Goal: Task Accomplishment & Management: Complete application form

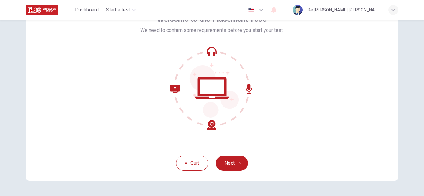
scroll to position [33, 0]
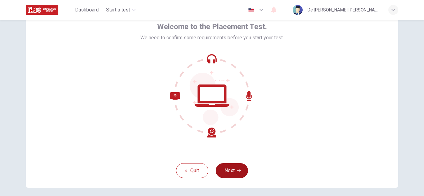
click at [234, 166] on button "Next" at bounding box center [231, 170] width 32 height 15
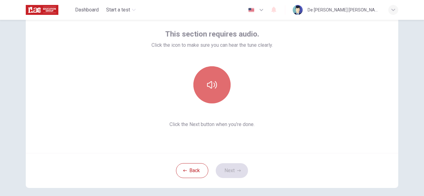
click at [213, 91] on button "button" at bounding box center [211, 84] width 37 height 37
click at [214, 93] on button "button" at bounding box center [211, 84] width 37 height 37
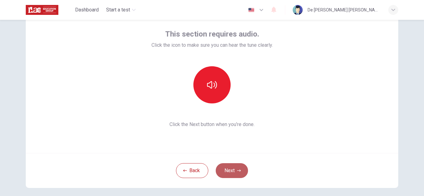
click at [234, 171] on button "Next" at bounding box center [231, 170] width 32 height 15
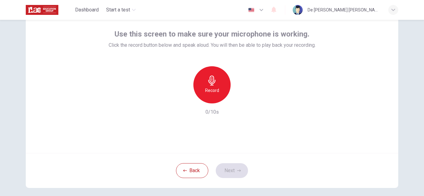
click at [211, 91] on h6 "Record" at bounding box center [212, 90] width 14 height 7
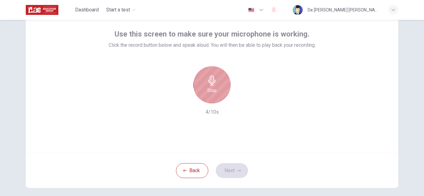
click at [211, 91] on h6 "Stop" at bounding box center [211, 90] width 9 height 7
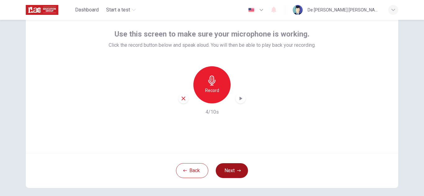
click at [232, 171] on button "Next" at bounding box center [231, 170] width 32 height 15
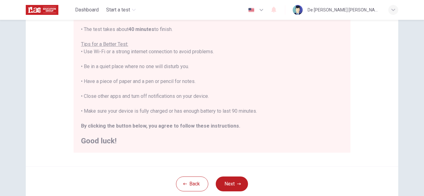
scroll to position [107, 0]
click at [234, 180] on button "Next" at bounding box center [231, 183] width 32 height 15
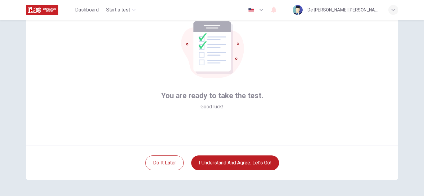
scroll to position [30, 0]
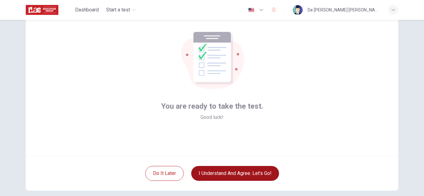
click at [227, 175] on button "I understand and agree. Let’s go!" at bounding box center [235, 173] width 88 height 15
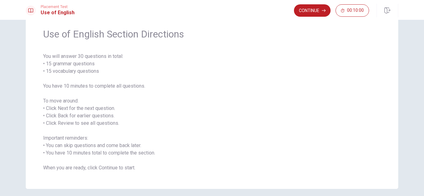
scroll to position [9, 0]
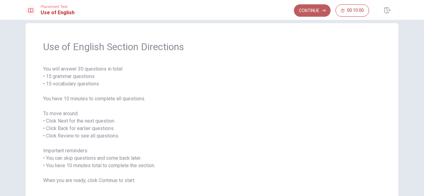
click at [308, 12] on button "Continue" at bounding box center [312, 10] width 37 height 12
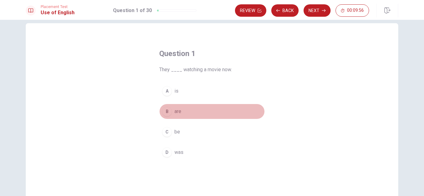
click at [166, 113] on div "B" at bounding box center [167, 112] width 10 height 10
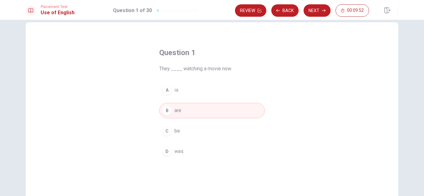
scroll to position [13, 0]
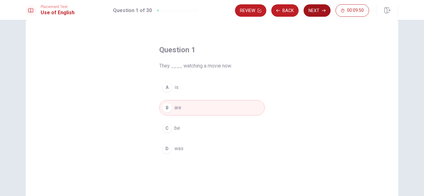
click at [322, 8] on button "Next" at bounding box center [316, 10] width 27 height 12
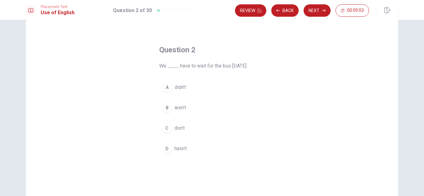
click at [165, 128] on div "C" at bounding box center [167, 128] width 10 height 10
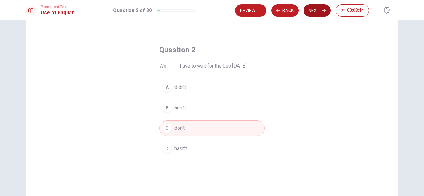
click at [320, 14] on button "Next" at bounding box center [316, 10] width 27 height 12
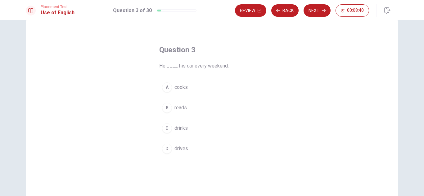
click at [168, 150] on div "D" at bounding box center [167, 149] width 10 height 10
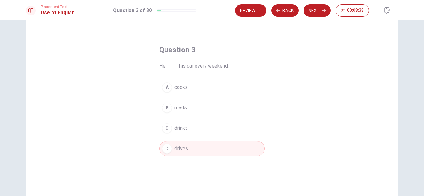
click at [318, 4] on div "Review Back Next 00:08:38" at bounding box center [316, 11] width 163 height 14
click at [316, 14] on button "Next" at bounding box center [316, 10] width 27 height 12
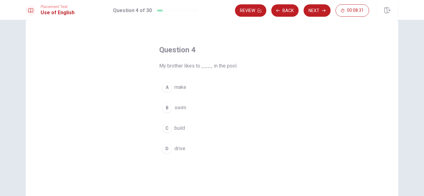
click at [162, 106] on div "B" at bounding box center [167, 108] width 10 height 10
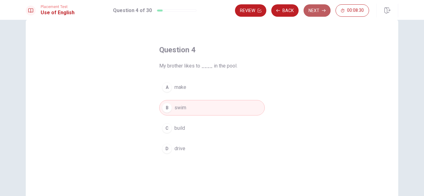
click at [323, 6] on button "Next" at bounding box center [316, 10] width 27 height 12
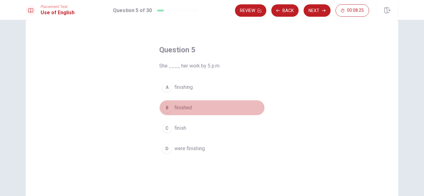
click at [184, 108] on span "finished" at bounding box center [182, 107] width 17 height 7
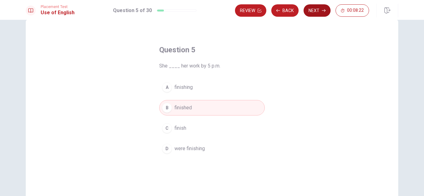
click at [317, 12] on button "Next" at bounding box center [316, 10] width 27 height 12
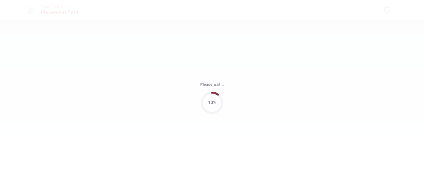
scroll to position [0, 0]
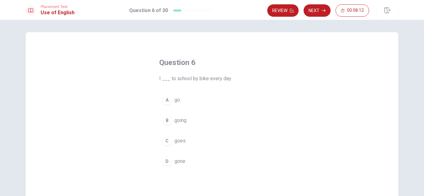
click at [165, 103] on div "A" at bounding box center [167, 100] width 10 height 10
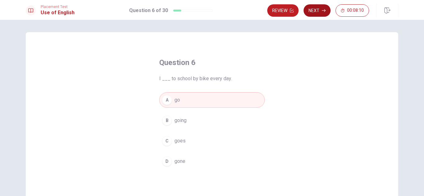
click at [313, 11] on button "Next" at bounding box center [316, 10] width 27 height 12
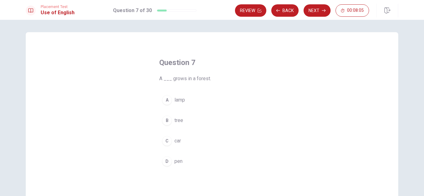
click at [175, 122] on span "tree" at bounding box center [178, 120] width 9 height 7
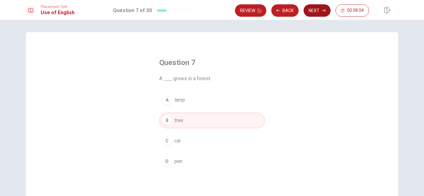
click at [313, 12] on button "Next" at bounding box center [316, 10] width 27 height 12
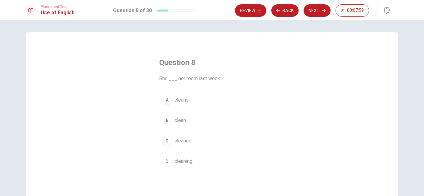
click at [177, 142] on span "cleaned" at bounding box center [182, 140] width 17 height 7
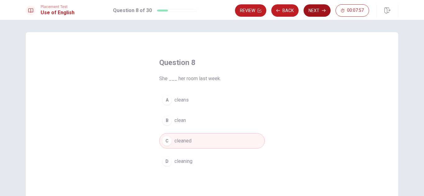
click at [314, 6] on button "Next" at bounding box center [316, 10] width 27 height 12
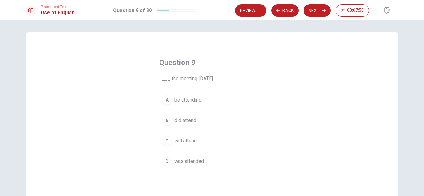
click at [168, 135] on button "C will attend" at bounding box center [211, 141] width 105 height 16
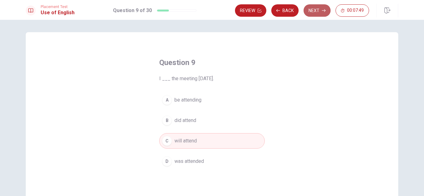
click at [307, 7] on button "Next" at bounding box center [316, 10] width 27 height 12
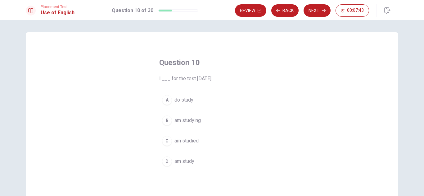
click at [164, 118] on div "B" at bounding box center [167, 121] width 10 height 10
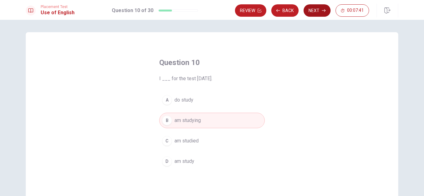
click at [323, 9] on icon "button" at bounding box center [324, 11] width 4 height 4
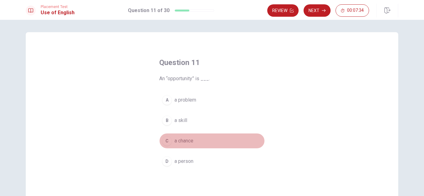
click at [162, 140] on div "C" at bounding box center [167, 141] width 10 height 10
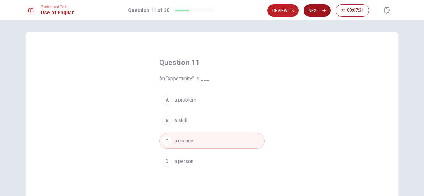
click at [323, 8] on button "Next" at bounding box center [316, 10] width 27 height 12
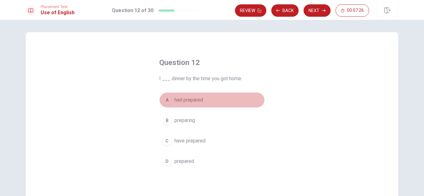
click at [193, 98] on span "had prepared" at bounding box center [188, 99] width 29 height 7
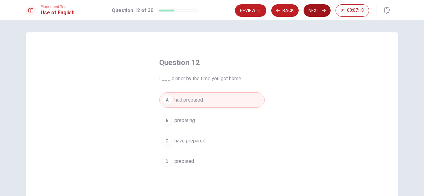
click at [316, 13] on button "Next" at bounding box center [316, 10] width 27 height 12
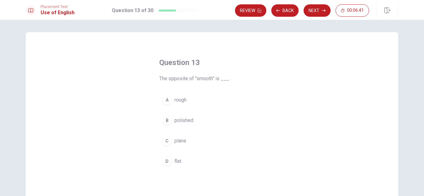
click at [169, 104] on button "A rough" at bounding box center [211, 100] width 105 height 16
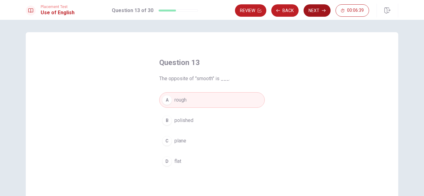
click at [317, 13] on button "Next" at bounding box center [316, 10] width 27 height 12
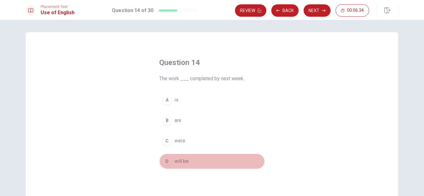
click at [174, 161] on span "will be" at bounding box center [181, 161] width 14 height 7
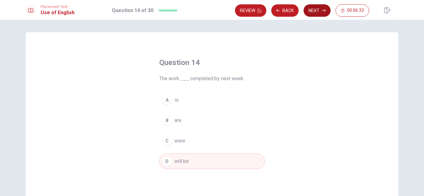
click at [317, 7] on button "Next" at bounding box center [316, 10] width 27 height 12
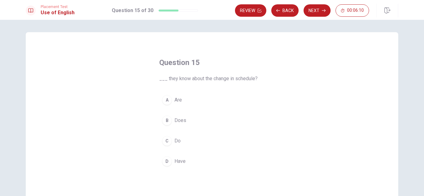
click at [168, 142] on div "C" at bounding box center [167, 141] width 10 height 10
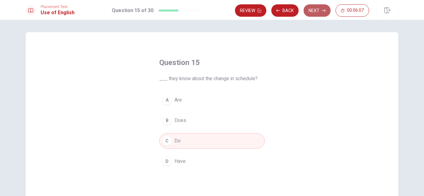
click at [313, 11] on button "Next" at bounding box center [316, 10] width 27 height 12
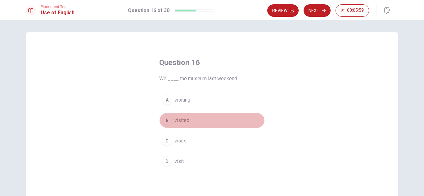
click at [169, 120] on div "B" at bounding box center [167, 121] width 10 height 10
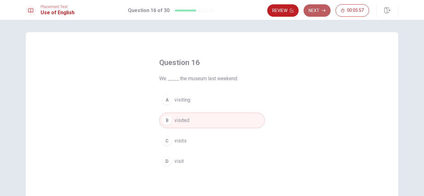
click at [317, 14] on button "Next" at bounding box center [316, 10] width 27 height 12
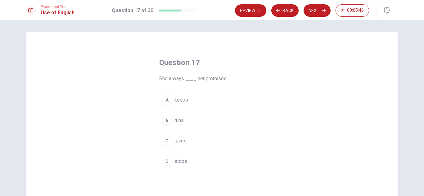
click at [176, 101] on span "keeps" at bounding box center [181, 99] width 14 height 7
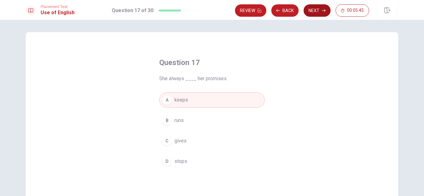
click at [308, 16] on button "Next" at bounding box center [316, 10] width 27 height 12
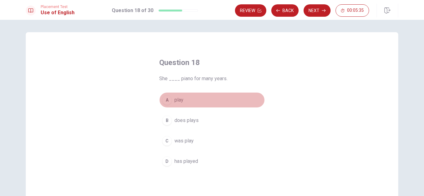
click at [179, 103] on span "play" at bounding box center [178, 99] width 9 height 7
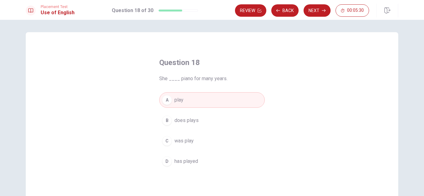
click at [178, 163] on span "has played" at bounding box center [186, 161] width 24 height 7
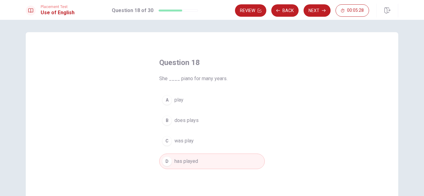
click at [180, 118] on span "does plays" at bounding box center [186, 120] width 24 height 7
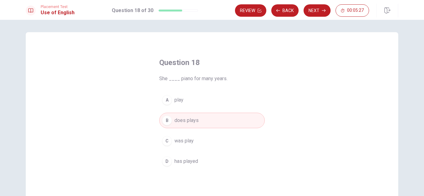
click at [177, 106] on button "A play" at bounding box center [211, 100] width 105 height 16
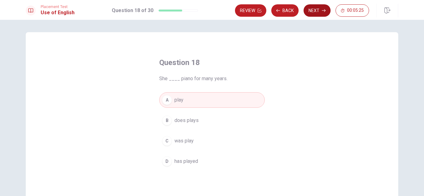
click at [318, 8] on button "Next" at bounding box center [316, 10] width 27 height 12
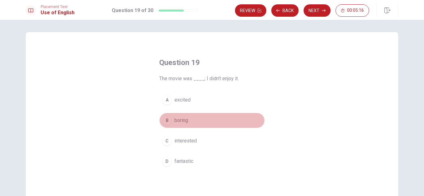
click at [164, 123] on div "B" at bounding box center [167, 121] width 10 height 10
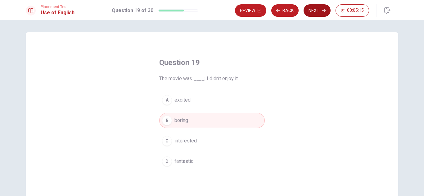
click at [313, 16] on button "Next" at bounding box center [316, 10] width 27 height 12
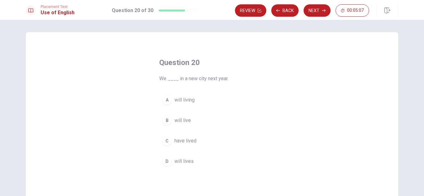
click at [174, 101] on span "will living" at bounding box center [184, 99] width 20 height 7
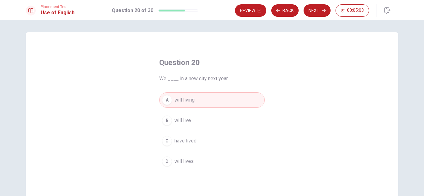
click at [167, 121] on div "B" at bounding box center [167, 121] width 10 height 10
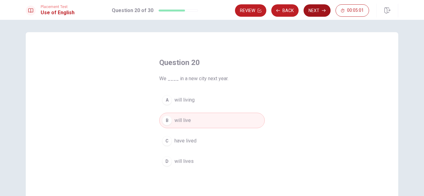
click at [312, 4] on button "Next" at bounding box center [316, 10] width 27 height 12
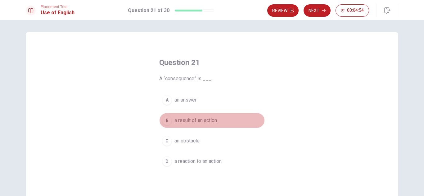
click at [201, 121] on span "a result of an action" at bounding box center [195, 120] width 42 height 7
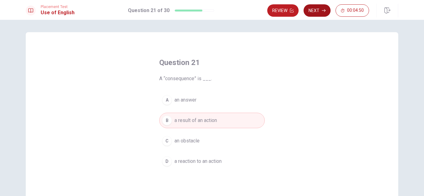
click at [307, 12] on button "Next" at bounding box center [316, 10] width 27 height 12
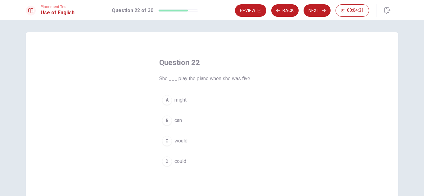
click at [176, 163] on span "could" at bounding box center [180, 161] width 12 height 7
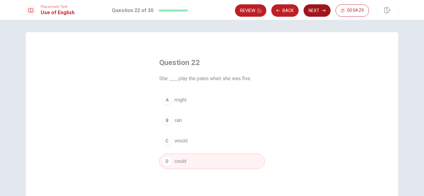
click at [322, 8] on button "Next" at bounding box center [316, 10] width 27 height 12
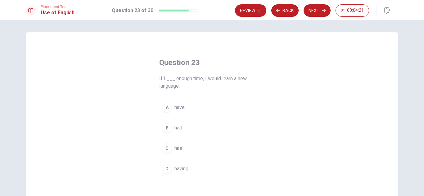
click at [165, 127] on div "B" at bounding box center [167, 128] width 10 height 10
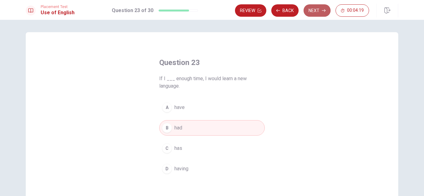
click at [319, 11] on button "Next" at bounding box center [316, 10] width 27 height 12
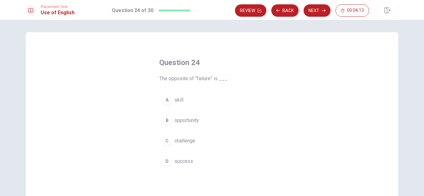
click at [182, 162] on span "success" at bounding box center [183, 161] width 19 height 7
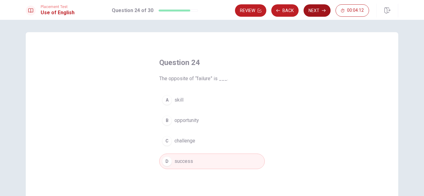
click at [315, 12] on button "Next" at bounding box center [316, 10] width 27 height 12
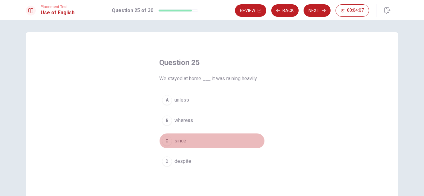
click at [174, 143] on span "since" at bounding box center [180, 140] width 12 height 7
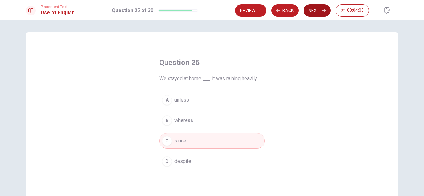
click at [320, 12] on button "Next" at bounding box center [316, 10] width 27 height 12
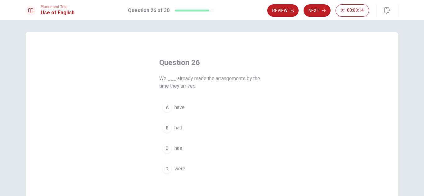
click at [171, 110] on button "A have" at bounding box center [211, 108] width 105 height 16
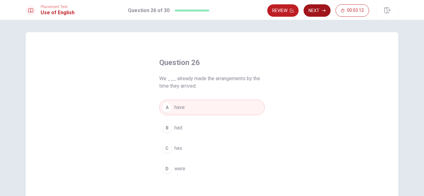
click at [323, 13] on button "Next" at bounding box center [316, 10] width 27 height 12
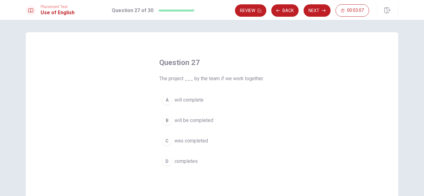
click at [193, 119] on span "will be completed" at bounding box center [193, 120] width 39 height 7
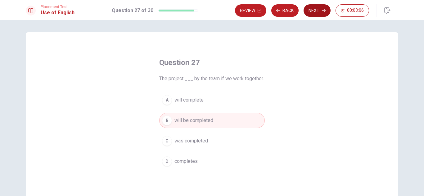
click at [312, 8] on button "Next" at bounding box center [316, 10] width 27 height 12
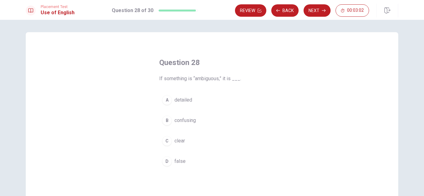
click at [189, 120] on span "confusing" at bounding box center [184, 120] width 21 height 7
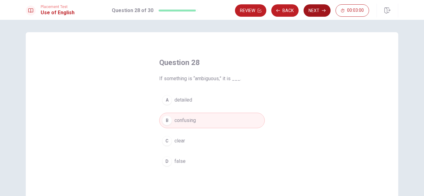
click at [315, 11] on button "Next" at bounding box center [316, 10] width 27 height 12
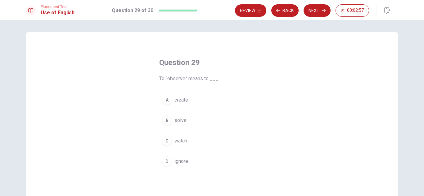
click at [174, 140] on span "watch" at bounding box center [180, 140] width 13 height 7
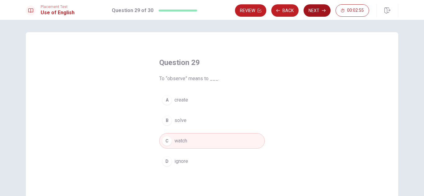
click at [320, 7] on button "Next" at bounding box center [316, 10] width 27 height 12
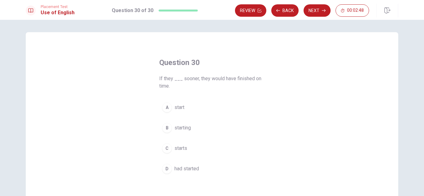
click at [171, 128] on button "B starting" at bounding box center [211, 128] width 105 height 16
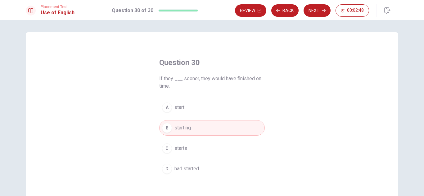
click at [171, 129] on button "B starting" at bounding box center [211, 128] width 105 height 16
click at [311, 16] on button "Next" at bounding box center [316, 10] width 27 height 12
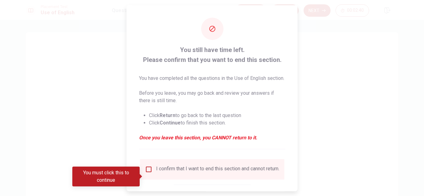
click at [151, 173] on div "I confirm that I want to end this section and cannot return." at bounding box center [212, 169] width 134 height 7
click at [148, 173] on input "You must click this to continue" at bounding box center [148, 169] width 7 height 7
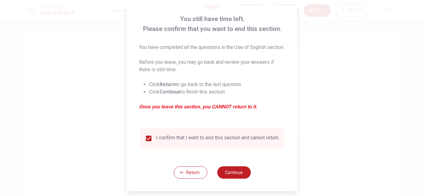
scroll to position [42, 0]
click at [233, 177] on div "Return Continue" at bounding box center [211, 173] width 77 height 38
click at [235, 173] on button "Continue" at bounding box center [233, 172] width 33 height 12
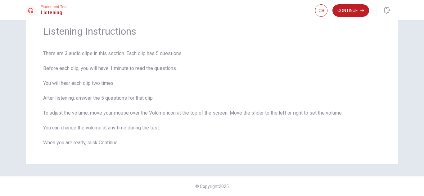
scroll to position [15, 0]
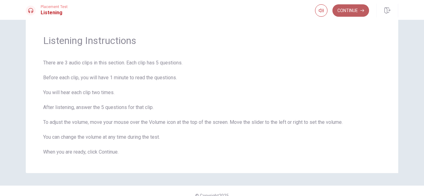
click at [354, 13] on button "Continue" at bounding box center [350, 10] width 37 height 12
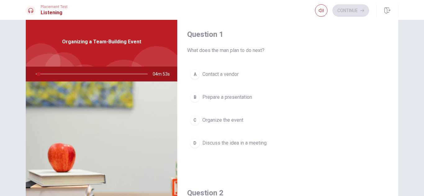
drag, startPoint x: 393, startPoint y: 71, endPoint x: 391, endPoint y: 100, distance: 28.9
click at [391, 100] on div "Question 1 What does the man plan to do next? A Contact a vendor B Prepare a pr…" at bounding box center [287, 96] width 221 height 159
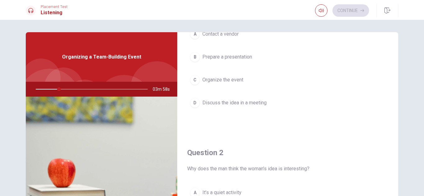
scroll to position [0, 0]
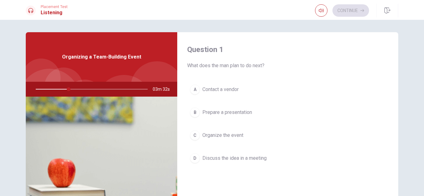
click at [301, 63] on span "What does the man plan to do next?" at bounding box center [287, 65] width 201 height 7
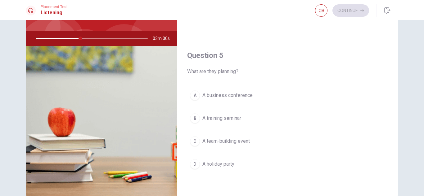
scroll to position [49, 0]
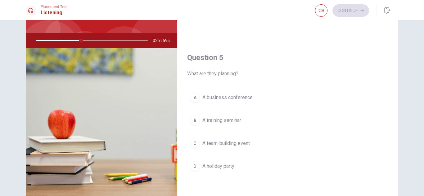
click at [234, 144] on span "A team-building event" at bounding box center [225, 143] width 47 height 7
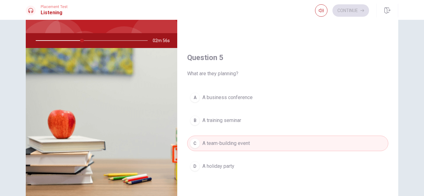
drag, startPoint x: 384, startPoint y: 96, endPoint x: 392, endPoint y: 98, distance: 8.6
click at [392, 98] on div "Question 5 What are they planning? A A business conference B A training seminar…" at bounding box center [287, 119] width 221 height 159
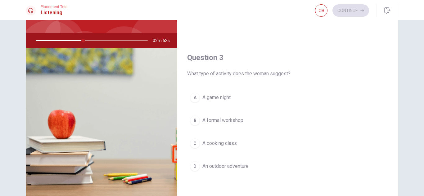
scroll to position [260, 0]
click at [236, 171] on span "An outdoor adventure" at bounding box center [225, 167] width 46 height 7
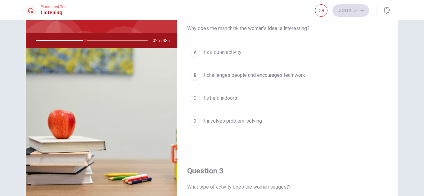
scroll to position [146, 0]
click at [289, 78] on span "It challenges people and encourages teamwork" at bounding box center [253, 76] width 103 height 7
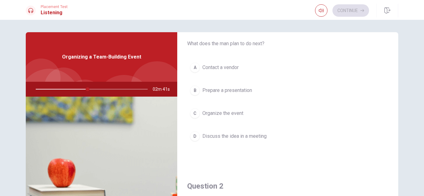
scroll to position [9, 0]
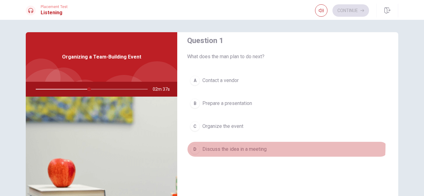
click at [237, 147] on span "Discuss the idea in a meeting" at bounding box center [234, 149] width 64 height 7
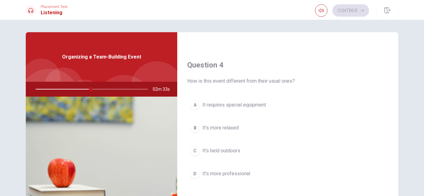
scroll to position [465, 0]
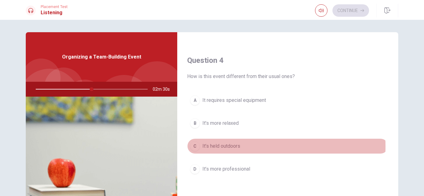
click at [217, 147] on span "It’s held outdoors" at bounding box center [221, 146] width 38 height 7
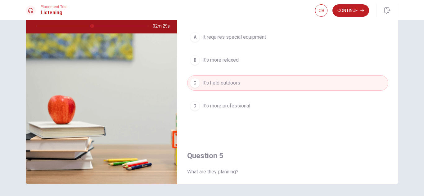
scroll to position [69, 0]
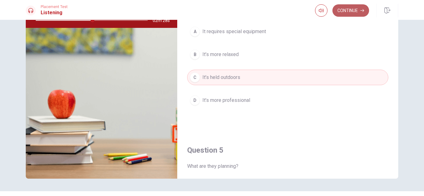
click at [360, 14] on button "Continue" at bounding box center [350, 10] width 37 height 12
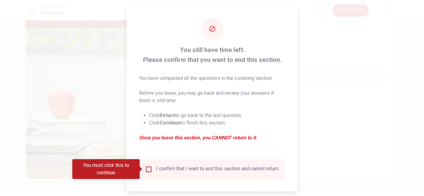
click at [149, 170] on input "You must click this to continue" at bounding box center [148, 169] width 7 height 7
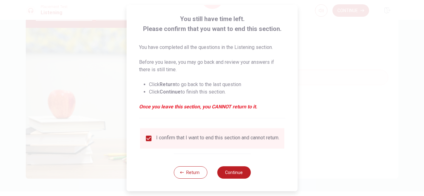
scroll to position [35, 0]
click at [232, 168] on button "Continue" at bounding box center [233, 172] width 33 height 12
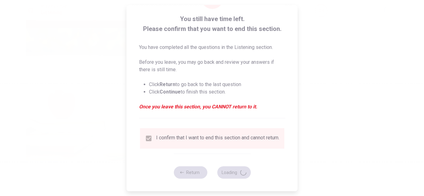
type input "53"
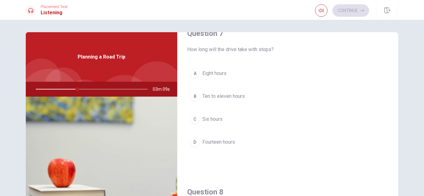
scroll to position [177, 0]
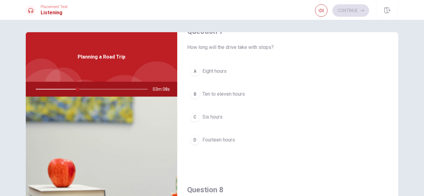
click at [239, 94] on span "Ten to eleven hours" at bounding box center [223, 94] width 42 height 7
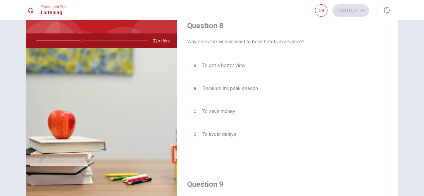
scroll to position [292, 0]
click at [240, 91] on span "Because it’s peak season" at bounding box center [229, 89] width 55 height 7
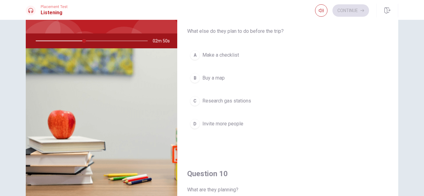
scroll to position [463, 0]
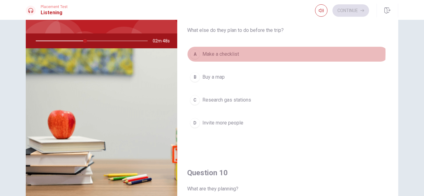
click at [231, 53] on span "Make a checklist" at bounding box center [220, 54] width 37 height 7
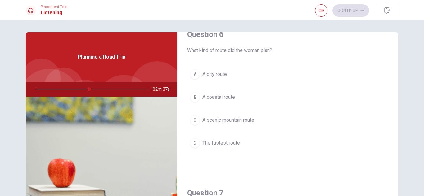
scroll to position [16, 0]
click at [225, 118] on span "A scenic mountain route" at bounding box center [228, 118] width 52 height 7
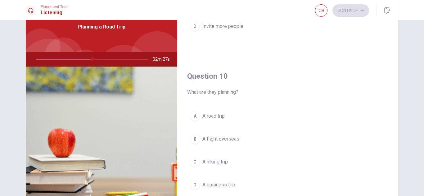
scroll to position [57, 0]
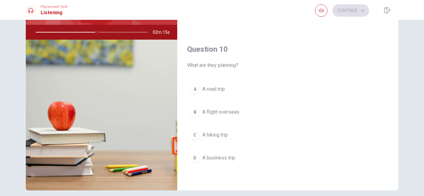
click at [193, 90] on div "A" at bounding box center [195, 89] width 10 height 10
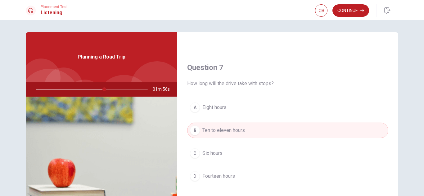
scroll to position [0, 0]
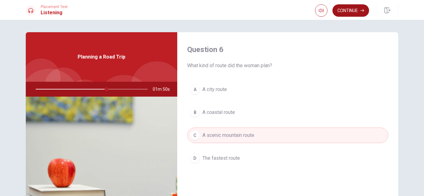
click at [352, 11] on button "Continue" at bounding box center [350, 10] width 37 height 12
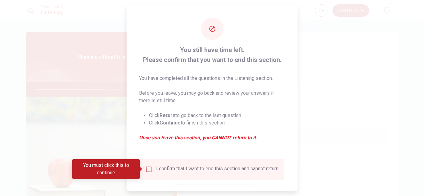
click at [151, 169] on div "I confirm that I want to end this section and cannot return." at bounding box center [212, 169] width 134 height 7
click at [148, 170] on input "You must click this to continue" at bounding box center [148, 169] width 7 height 7
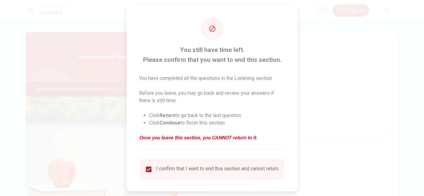
scroll to position [35, 0]
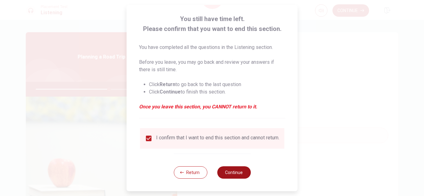
click at [236, 171] on button "Continue" at bounding box center [233, 172] width 33 height 12
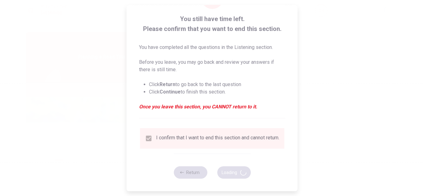
type input "66"
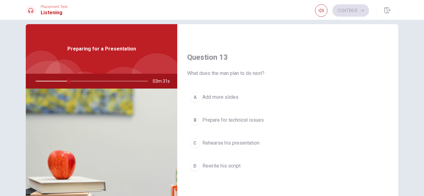
scroll to position [0, 0]
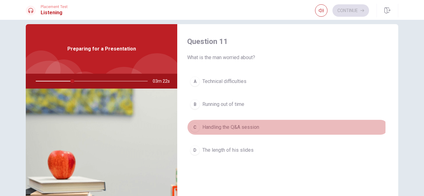
click at [239, 127] on span "Handling the Q&A session" at bounding box center [230, 127] width 57 height 7
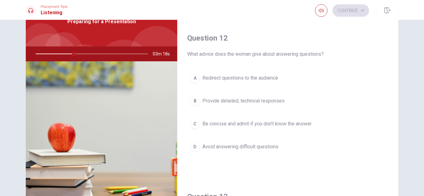
scroll to position [136, 0]
click at [292, 123] on span "Be concise and admit if you don’t know the answer" at bounding box center [256, 122] width 109 height 7
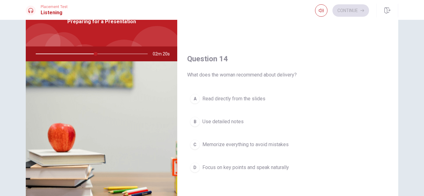
scroll to position [424, 0]
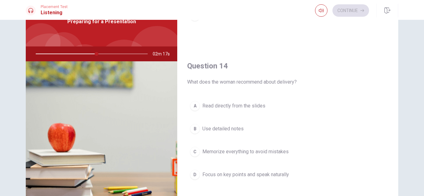
click at [272, 175] on span "Focus on key points and speak naturally" at bounding box center [245, 174] width 87 height 7
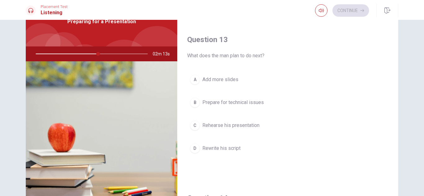
scroll to position [300, 0]
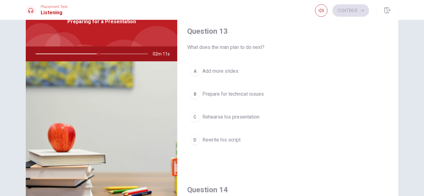
click at [236, 118] on span "Rehearse his presentation" at bounding box center [230, 116] width 57 height 7
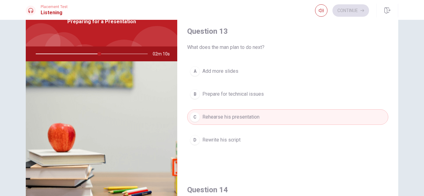
click at [228, 135] on button "D Rewrite his script" at bounding box center [287, 140] width 201 height 16
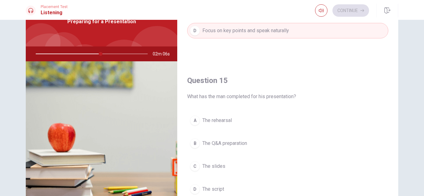
scroll to position [578, 0]
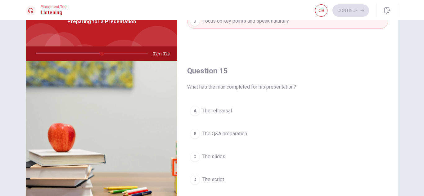
drag, startPoint x: 222, startPoint y: 85, endPoint x: 274, endPoint y: 86, distance: 51.5
click at [274, 86] on span "What has the man completed for his presentation?" at bounding box center [287, 86] width 201 height 7
click at [195, 134] on div "B" at bounding box center [195, 134] width 10 height 10
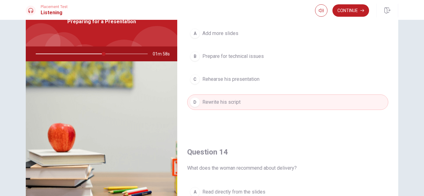
scroll to position [280, 0]
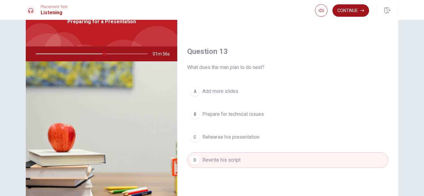
click at [352, 15] on button "Continue" at bounding box center [350, 10] width 37 height 12
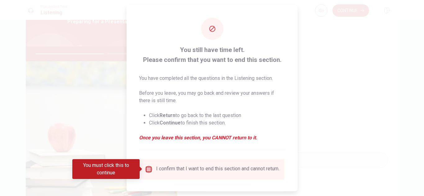
click at [149, 171] on input "You must click this to continue" at bounding box center [148, 169] width 7 height 7
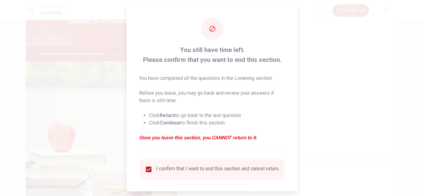
scroll to position [35, 0]
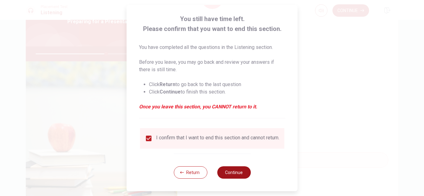
click at [233, 174] on button "Continue" at bounding box center [233, 172] width 33 height 12
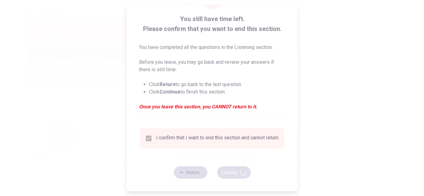
type input "64"
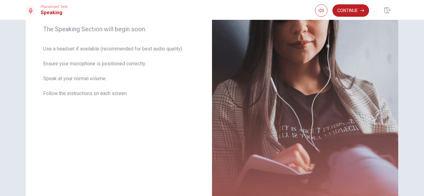
scroll to position [74, 0]
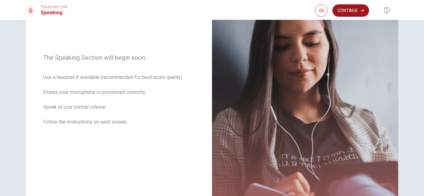
click at [357, 10] on button "Continue" at bounding box center [350, 10] width 37 height 12
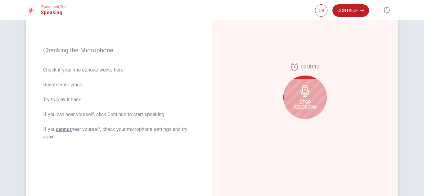
click at [304, 99] on div "Stop Recording" at bounding box center [304, 97] width 43 height 43
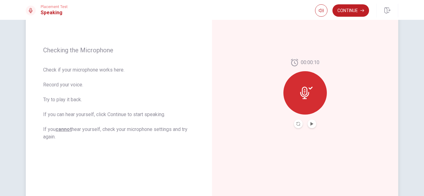
click at [311, 127] on button "Play Audio" at bounding box center [311, 124] width 9 height 9
click at [347, 13] on button "Continue" at bounding box center [350, 10] width 37 height 12
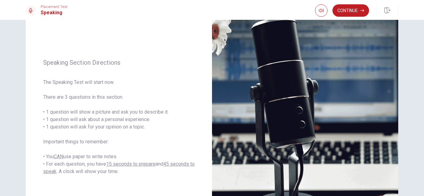
scroll to position [49, 0]
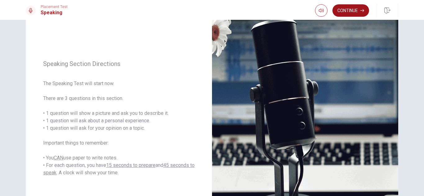
click at [349, 6] on button "Continue" at bounding box center [350, 10] width 37 height 12
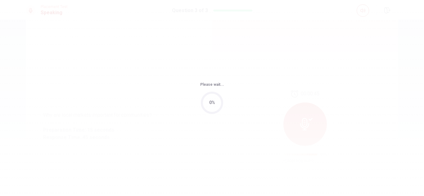
scroll to position [0, 0]
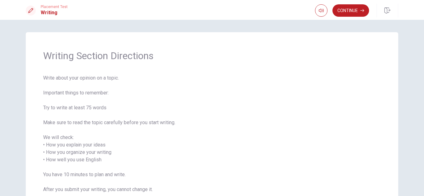
drag, startPoint x: 420, startPoint y: 65, endPoint x: 419, endPoint y: 71, distance: 6.2
click at [419, 71] on div "Writing Section Directions Write about your opinion on a topic. Important thing…" at bounding box center [212, 108] width 424 height 176
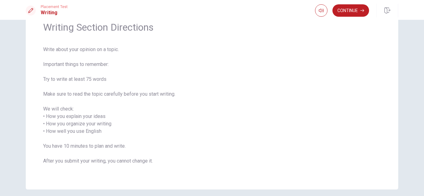
scroll to position [28, 0]
click at [345, 10] on button "Continue" at bounding box center [350, 10] width 37 height 12
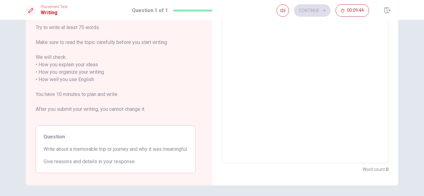
scroll to position [66, 0]
click at [416, 81] on div "Directions Write about your opinion on a topic. Important things to remember: T…" at bounding box center [212, 108] width 424 height 176
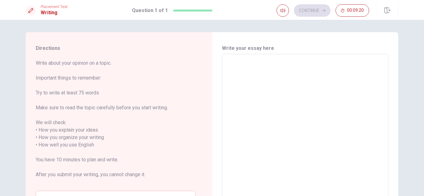
click at [300, 85] on textarea at bounding box center [305, 141] width 158 height 165
type textarea "O"
type textarea "x"
type textarea "On"
type textarea "x"
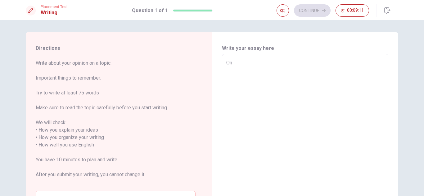
type textarea "One"
type textarea "x"
type textarea "One"
type textarea "x"
type textarea "One m"
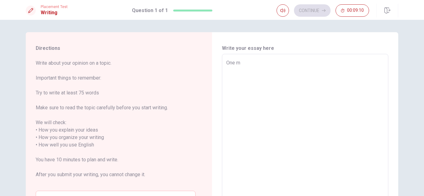
type textarea "x"
type textarea "One me"
type textarea "x"
type textarea "One mem"
type textarea "x"
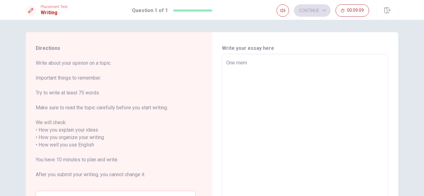
type textarea "One memm"
type textarea "x"
type textarea "One [PERSON_NAME]"
type textarea "x"
type textarea "One memm"
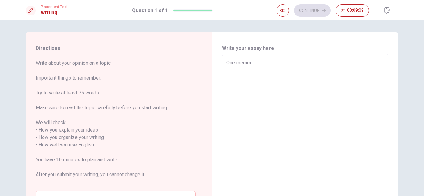
type textarea "x"
type textarea "One mem"
type textarea "x"
type textarea "One memo"
type textarea "x"
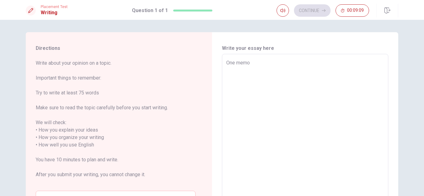
type textarea "One memor"
type textarea "x"
type textarea "One memora"
type textarea "x"
type textarea "One memorab"
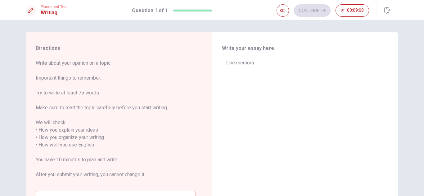
type textarea "x"
type textarea "One memorabl"
type textarea "x"
type textarea "One memorable"
type textarea "x"
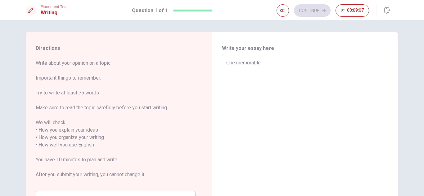
type textarea "One memorable"
type textarea "x"
type textarea "One memorable t"
type textarea "x"
type textarea "One memorable triui"
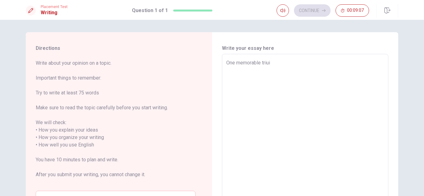
type textarea "x"
type textarea "One memorable triuip"
type textarea "x"
type textarea "One memorable triuip"
type textarea "x"
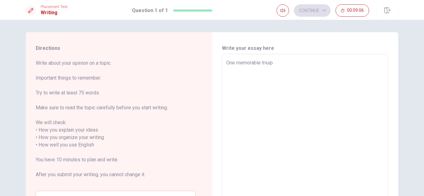
type textarea "One memorable triuip"
type textarea "x"
type textarea "One memorable triui"
type textarea "x"
type textarea "One memorable triu"
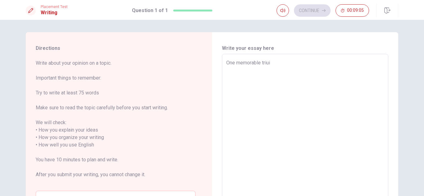
type textarea "x"
type textarea "One memorable tri"
type textarea "x"
type textarea "One memorable trii"
type textarea "x"
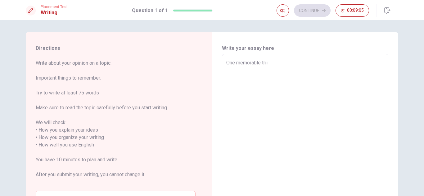
type textarea "One memorable triip"
type textarea "x"
type textarea "One memorable trii"
type textarea "x"
type textarea "One memorable tri"
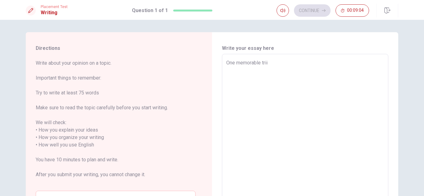
type textarea "x"
type textarea "One memorable trii"
type textarea "x"
type textarea "One memorable triip"
type textarea "x"
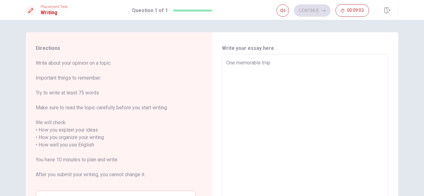
type textarea "One memorable trii"
type textarea "x"
type textarea "One memorable tri"
type textarea "x"
type textarea "One memorable trii"
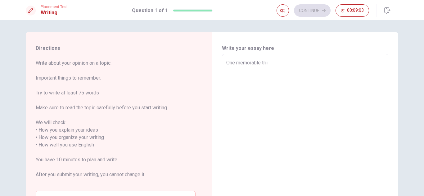
type textarea "x"
type textarea "One memorable tri"
type textarea "x"
type textarea "One memorable trip"
type textarea "x"
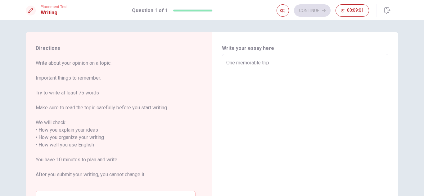
type textarea "One memorable trip"
type textarea "x"
type textarea "One memorable trip"
type textarea "x"
type textarea "One memorable trip"
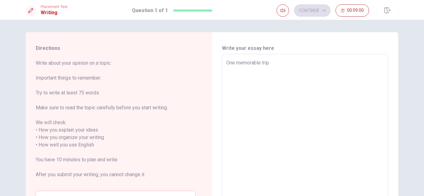
type textarea "x"
type textarea "One memorable trip O"
type textarea "x"
type textarea "One memorable trip O"
type textarea "x"
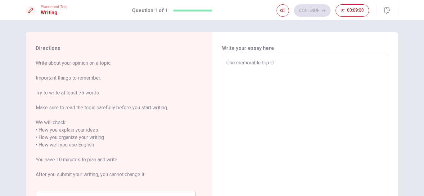
type textarea "One memorable trip O"
type textarea "x"
type textarea "One memorable trip"
type textarea "x"
type textarea "One memorable trip I"
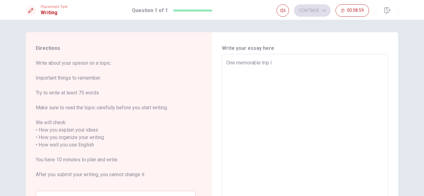
type textarea "x"
type textarea "One memorable trip I"
type textarea "x"
type textarea "One memorable trip I d"
type textarea "x"
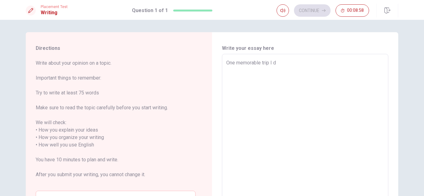
type textarea "One memorable trip I di"
type textarea "x"
type textarea "One memorable trip I did"
type textarea "x"
type textarea "One memorable trip I did"
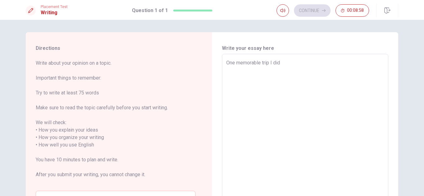
type textarea "x"
type textarea "One memorable trip I did i"
type textarea "x"
type textarea "One memorable trip I did in"
type textarea "x"
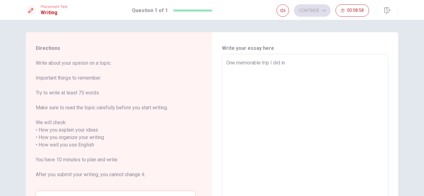
type textarea "One memorable trip I did in"
type textarea "x"
type textarea "One memorable trip I did in m"
type textarea "x"
type textarea "One memorable trip I did in my"
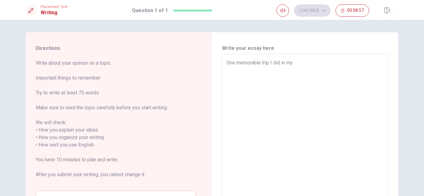
type textarea "x"
type textarea "One memorable trip I did in my"
type textarea "x"
type textarea "One memorable trip I did in my l"
type textarea "x"
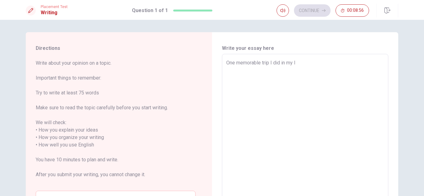
type textarea "One memorable trip I did in my li"
type textarea "x"
type textarea "One memorable trip I did in my lif"
type textarea "x"
type textarea "One memorable trip I did in my life"
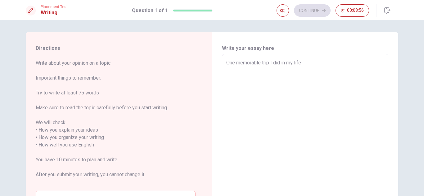
type textarea "x"
type textarea "One memorable trip I did in my life,"
type textarea "x"
type textarea "One memorable trip I did in my life,"
type textarea "x"
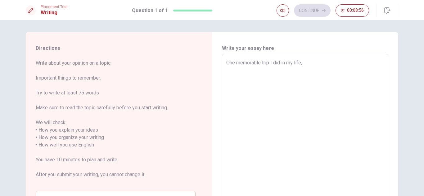
type textarea "One memorable trip I did in my life, w"
type textarea "x"
type textarea "One memorable trip I did in my life,"
type textarea "x"
type textarea "One memorable trip I did in my life, w"
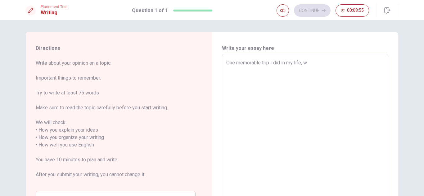
type textarea "x"
type textarea "One memorable trip I did in my life,"
type textarea "x"
type textarea "One memorable trip I did in my life, t"
type textarea "x"
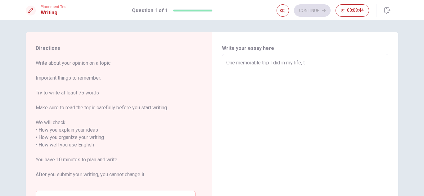
type textarea "One memorable trip I did in my life, th"
type textarea "x"
type textarea "One memorable trip I did in my life, tha"
type textarea "x"
type textarea "One memorable trip I did in my life, that"
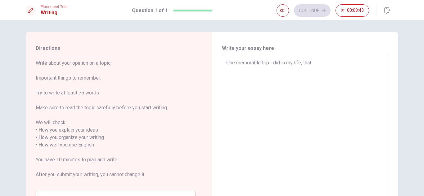
type textarea "x"
type textarea "One memorable trip I did in my life, that"
type textarea "x"
type textarea "One memorable trip I did in my life, that w"
type textarea "x"
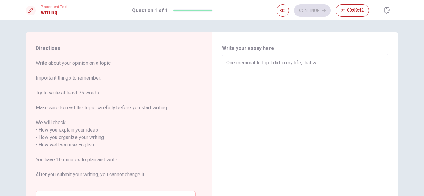
type textarea "One memorable trip I did in my life, that wa"
type textarea "x"
type textarea "One memorable trip I did in my life, that was"
type textarea "x"
type textarea "One memorable trip I did in my life, that was"
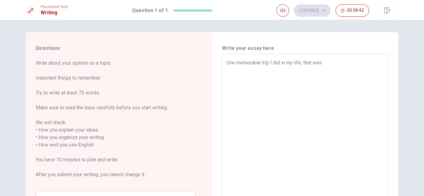
type textarea "x"
type textarea "One memorable trip I did in my life, that was h"
type textarea "x"
type textarea "One memorable trip I did in my life, that was"
type textarea "x"
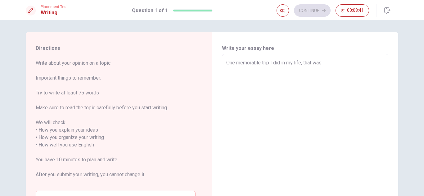
type textarea "One memorable trip I did in my life, that was w"
type textarea "x"
type textarea "One memorable trip I did in my life, that was wh"
type textarea "x"
type textarea "One memorable trip I did in my life, that was whe"
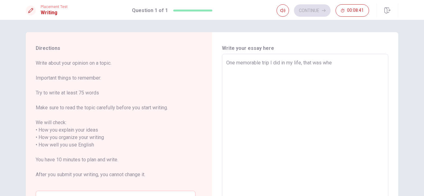
type textarea "x"
type textarea "One memorable trip I did in my life, that was when"
type textarea "x"
type textarea "One memorable trip I did in my life, that was when"
type textarea "x"
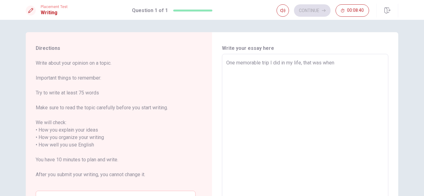
type textarea "One memorable trip I did in my life, that was when i"
type textarea "x"
type textarea "One memorable trip I did in my life, that was when i"
type textarea "x"
type textarea "One memorable trip I did in my life, that was when i"
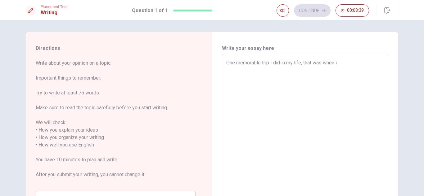
type textarea "x"
type textarea "One memorable trip I did in my life, that was when"
type textarea "x"
type textarea "One memorable trip I did in my life, that was when I"
type textarea "x"
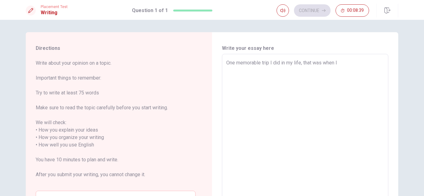
type textarea "One memorable trip I did in my life, that was when I"
type textarea "x"
type textarea "One memorable trip I did in my life, that was when I v"
type textarea "x"
type textarea "One memorable trip I did in my life, that was when I vi"
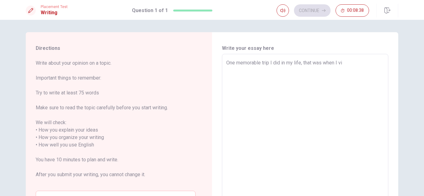
type textarea "x"
type textarea "One memorable trip I did in my life, that was when I vis"
type textarea "x"
type textarea "One memorable trip I did in my life, that was when I visi"
type textarea "x"
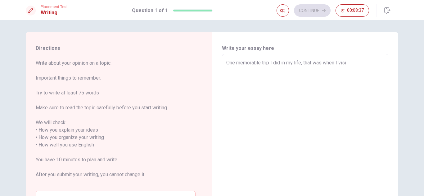
type textarea "One memorable trip I did in my life, that was when I visit"
type textarea "x"
type textarea "One memorable trip I did in my life, that was when I visite"
type textarea "x"
type textarea "One memorable trip I did in my life, that was when I visited"
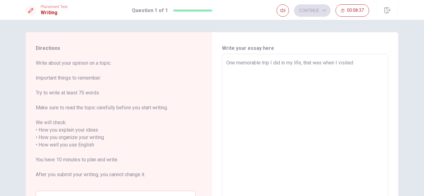
type textarea "x"
type textarea "One memorable trip I did in my life, that was when I visited"
type textarea "x"
type textarea "One memorable trip I did in my life, that was when I visited M"
type textarea "x"
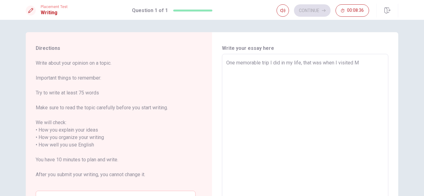
type textarea "One memorable trip I did in my life, that was when I visited [GEOGRAPHIC_DATA]"
type textarea "x"
type textarea "One memorable trip I did in my life, that was when I visited [GEOGRAPHIC_DATA]"
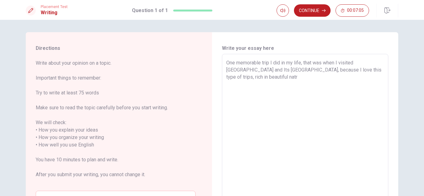
drag, startPoint x: 346, startPoint y: 72, endPoint x: 382, endPoint y: 71, distance: 36.0
click at [382, 71] on textarea "One memorable trip I did in my life, that was when I visited [GEOGRAPHIC_DATA] …" at bounding box center [305, 141] width 158 height 165
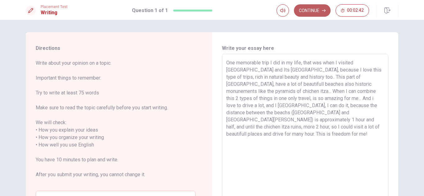
click at [308, 14] on button "Continue" at bounding box center [312, 10] width 37 height 12
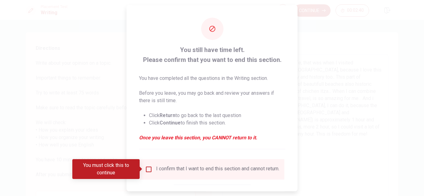
click at [147, 171] on input "You must click this to continue" at bounding box center [148, 169] width 7 height 7
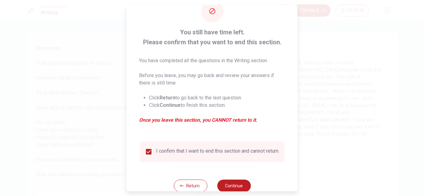
scroll to position [35, 0]
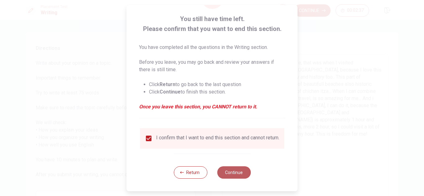
click at [237, 171] on button "Continue" at bounding box center [233, 172] width 33 height 12
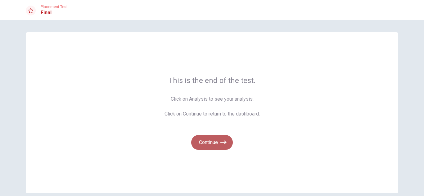
click at [217, 143] on button "Continue" at bounding box center [212, 142] width 42 height 15
